Goal: Download file/media

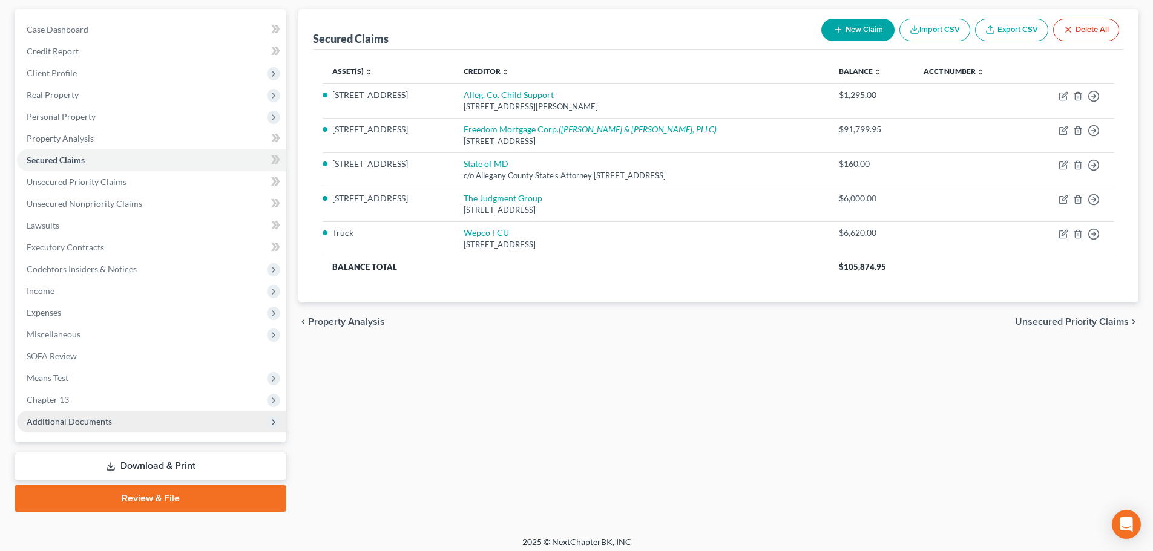
scroll to position [114, 0]
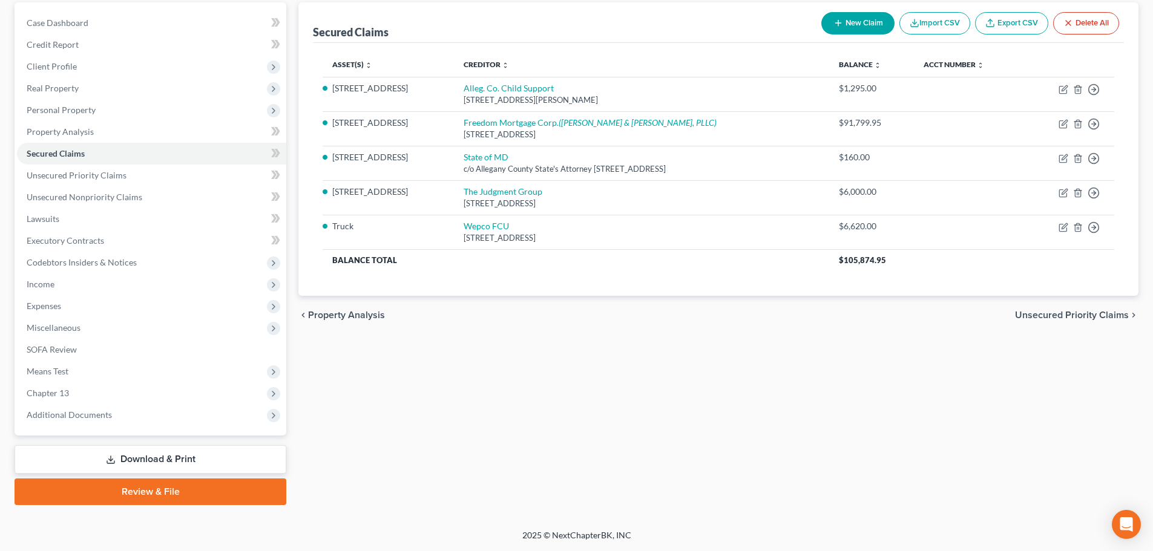
click at [186, 461] on link "Download & Print" at bounding box center [151, 459] width 272 height 28
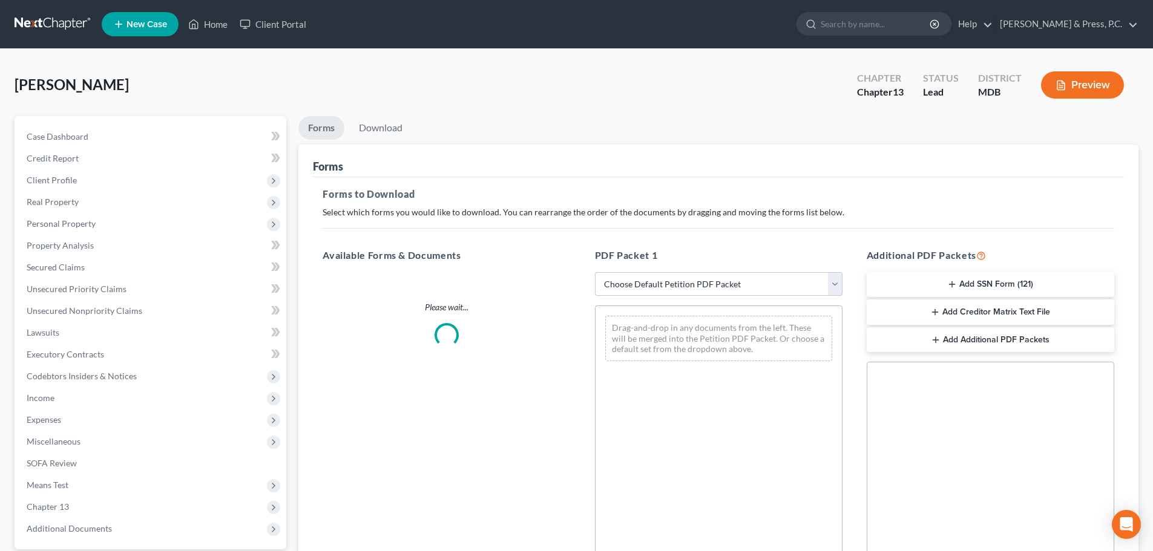
click at [974, 281] on button "Add SSN Form (121)" at bounding box center [991, 284] width 248 height 25
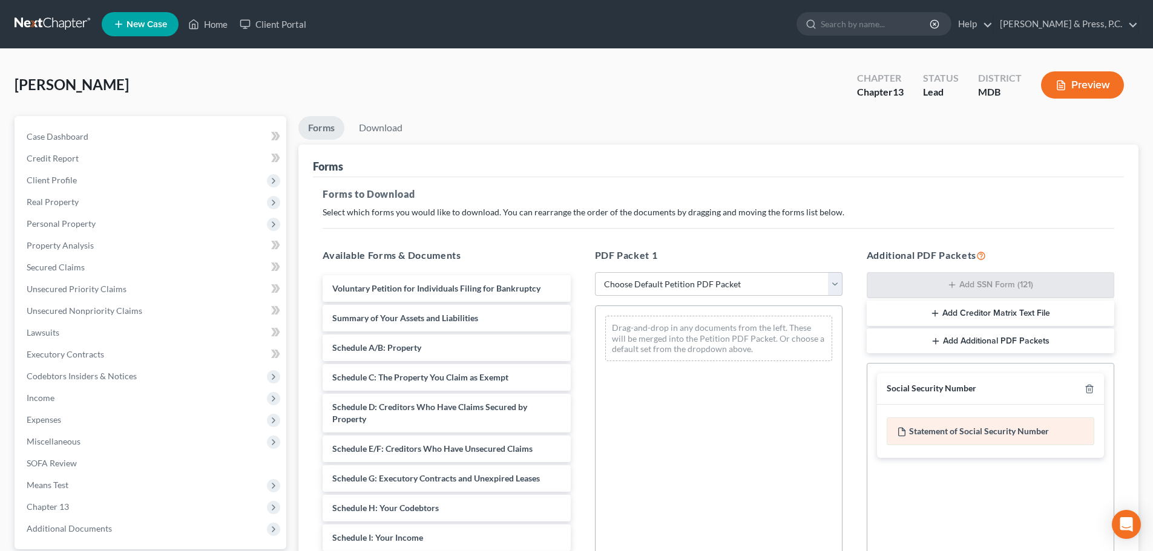
click at [982, 432] on div "Statement of Social Security Number" at bounding box center [991, 432] width 208 height 28
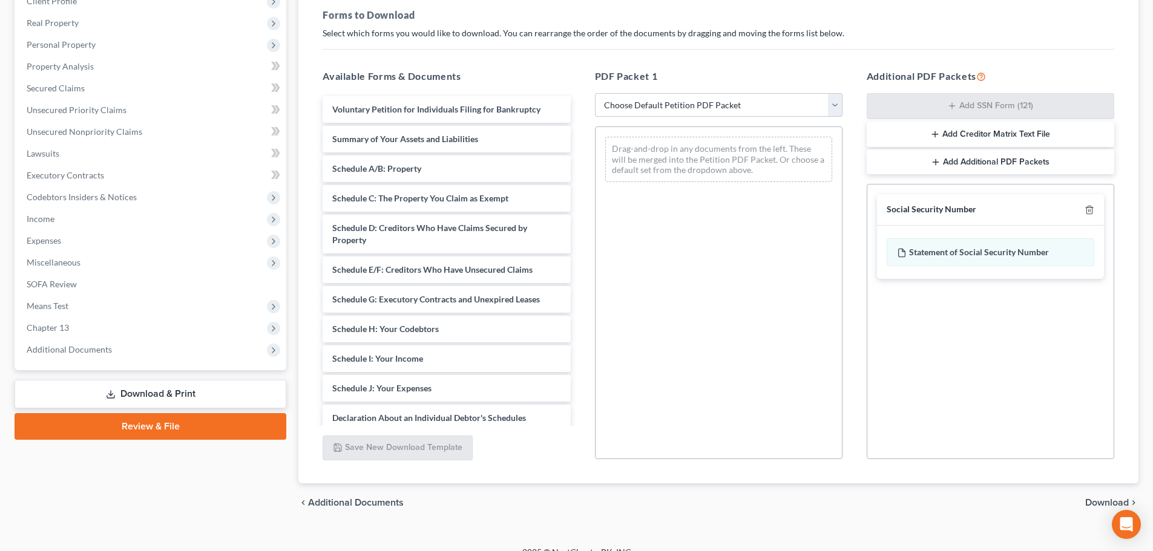
scroll to position [196, 0]
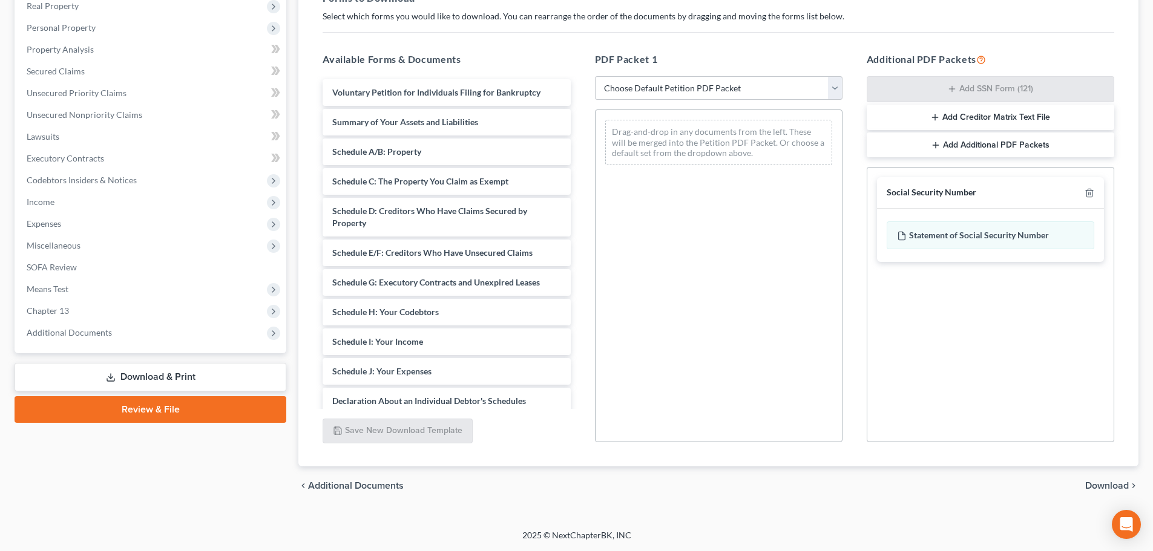
click at [1111, 483] on span "Download" at bounding box center [1107, 486] width 44 height 10
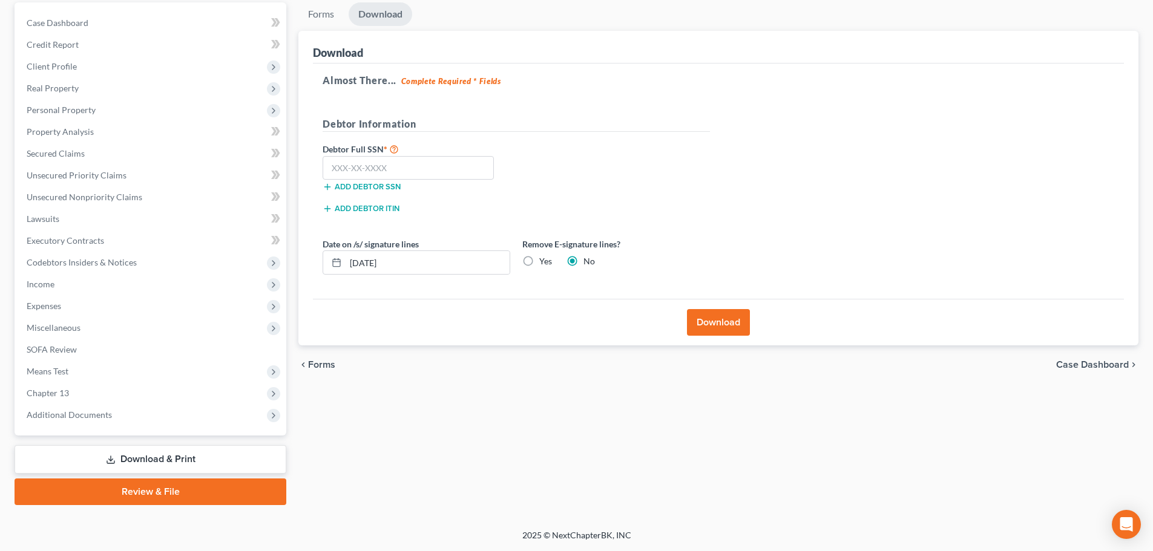
scroll to position [114, 0]
click at [400, 161] on input "text" at bounding box center [408, 168] width 171 height 24
click at [688, 455] on div "Forms Download Forms Forms to Download Select which forms you would like to dow…" at bounding box center [718, 253] width 852 height 503
click at [398, 156] on input "111-11-1111" at bounding box center [408, 168] width 171 height 24
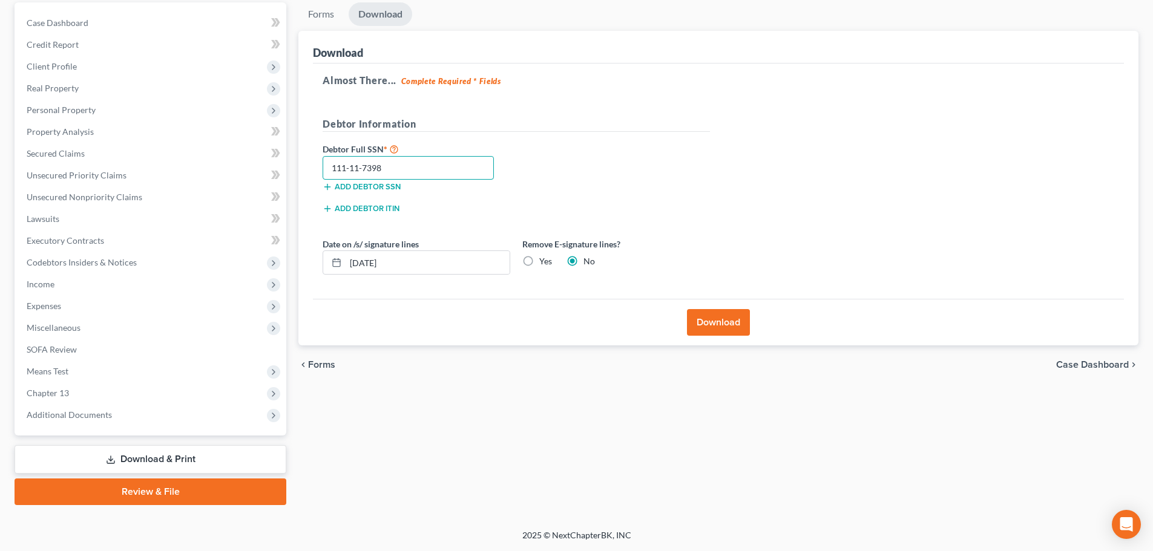
type input "111-11-7398"
click at [705, 320] on button "Download" at bounding box center [718, 322] width 63 height 27
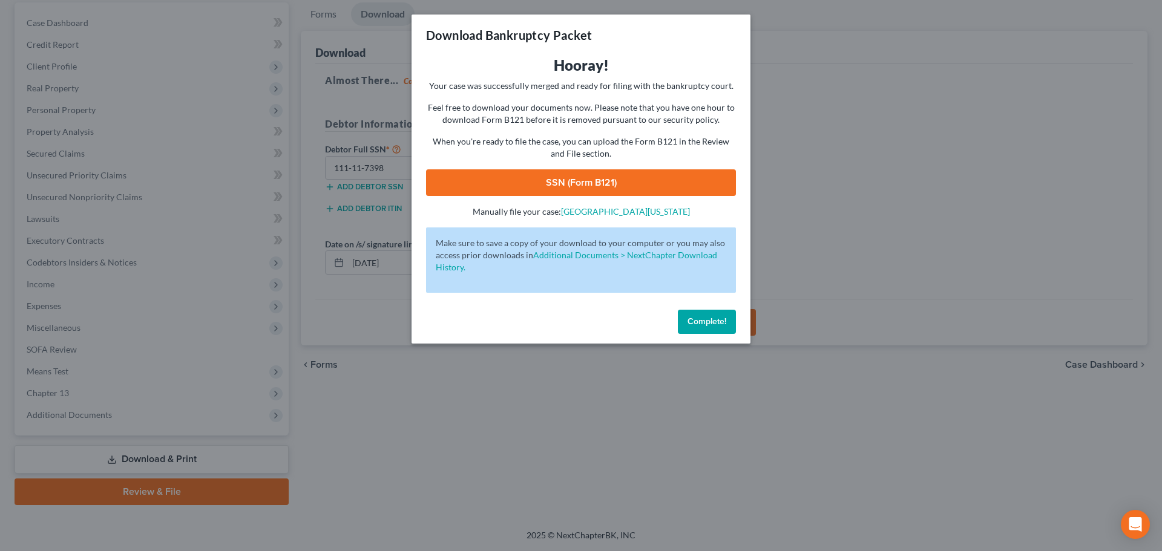
click at [593, 181] on link "SSN (Form B121)" at bounding box center [581, 182] width 310 height 27
click at [688, 329] on button "Complete!" at bounding box center [707, 322] width 58 height 24
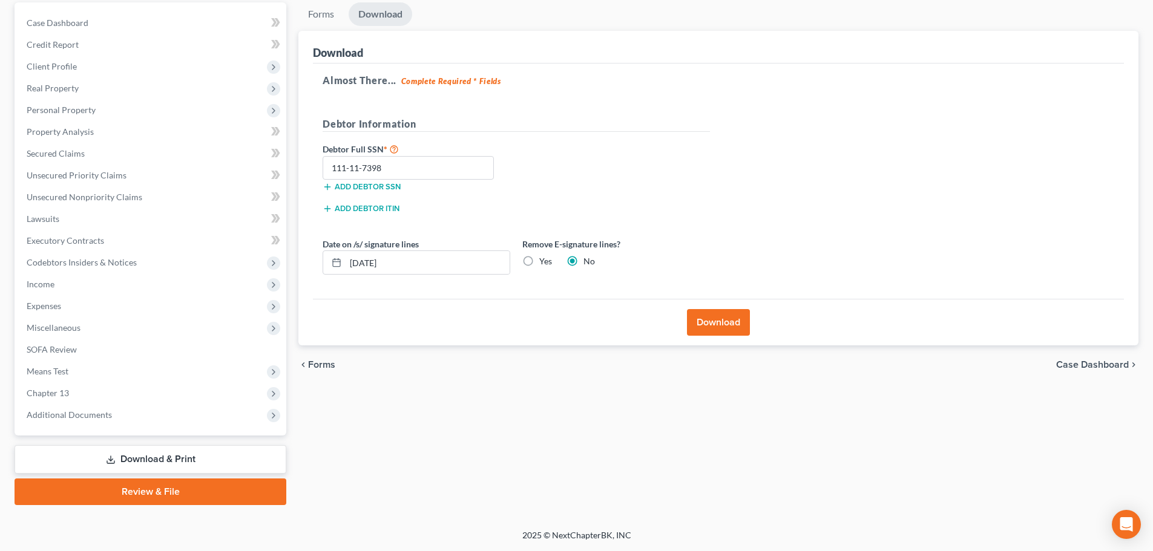
click at [755, 448] on div "Forms Download Forms Forms to Download Select which forms you would like to dow…" at bounding box center [718, 253] width 852 height 503
